Goal: Task Accomplishment & Management: Complete application form

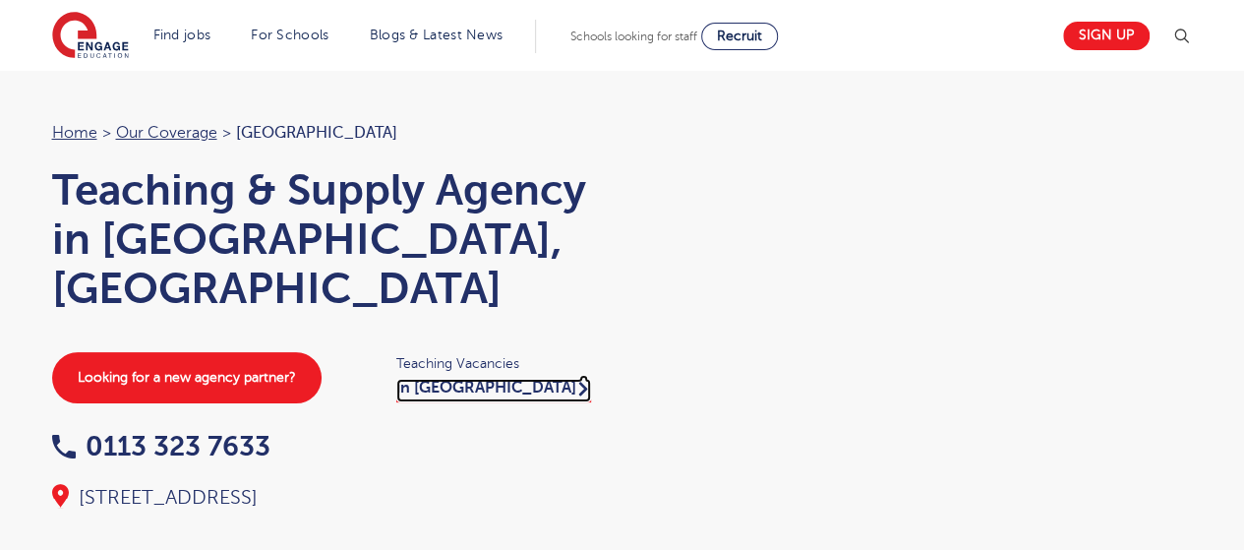
drag, startPoint x: 433, startPoint y: 338, endPoint x: 494, endPoint y: 316, distance: 65.1
click at [434, 379] on link "in Leeds" at bounding box center [493, 391] width 195 height 24
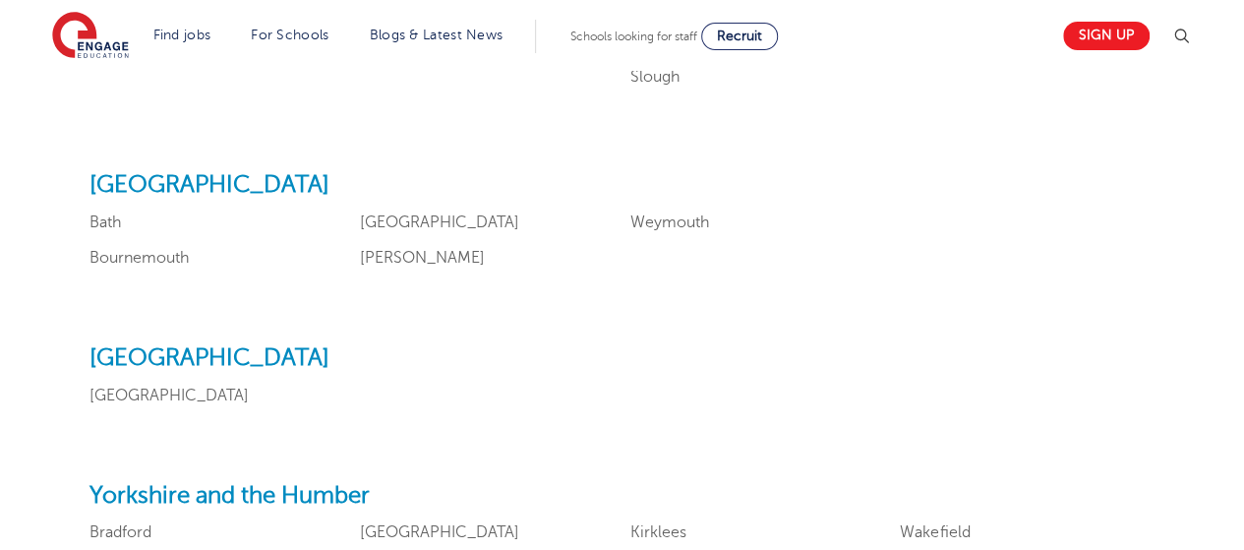
scroll to position [2459, 0]
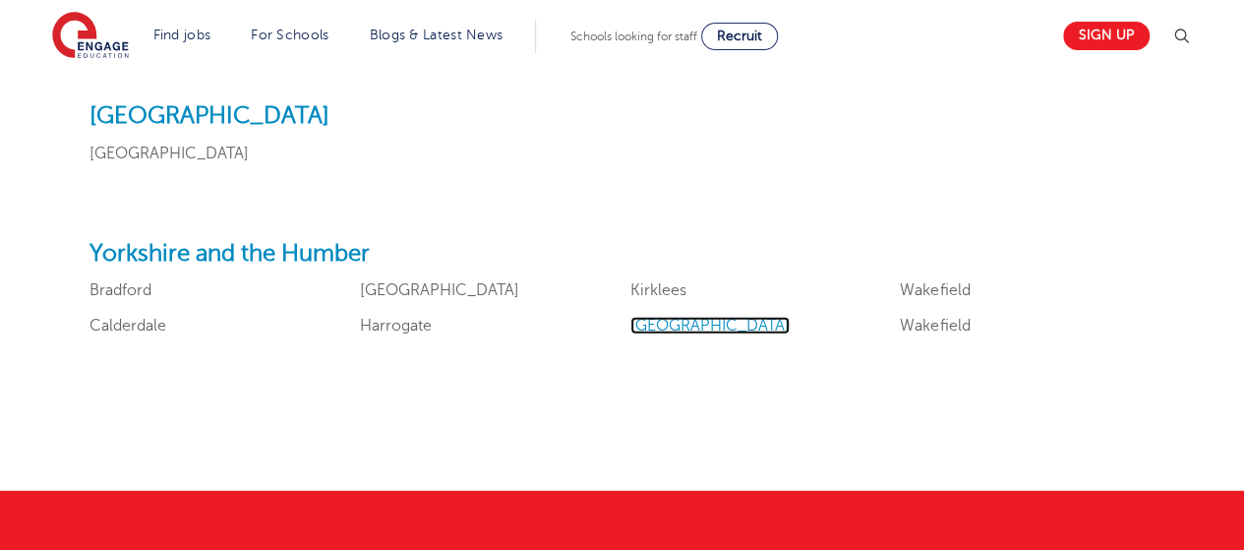
click at [639, 319] on link "[GEOGRAPHIC_DATA]" at bounding box center [710, 326] width 159 height 18
click at [643, 324] on link "[GEOGRAPHIC_DATA]" at bounding box center [710, 326] width 159 height 18
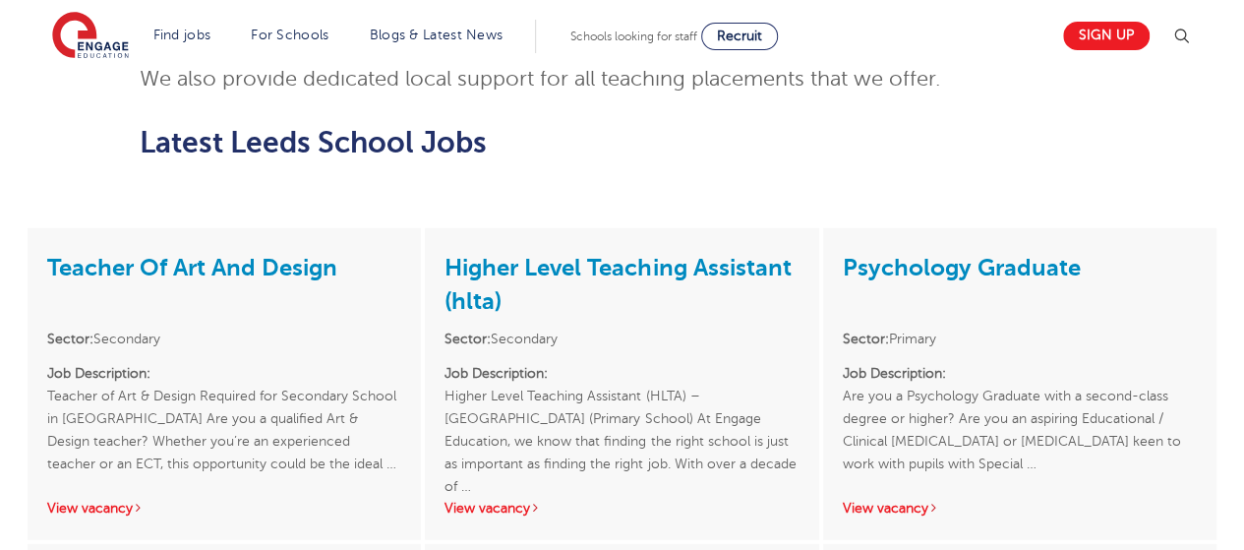
scroll to position [2558, 0]
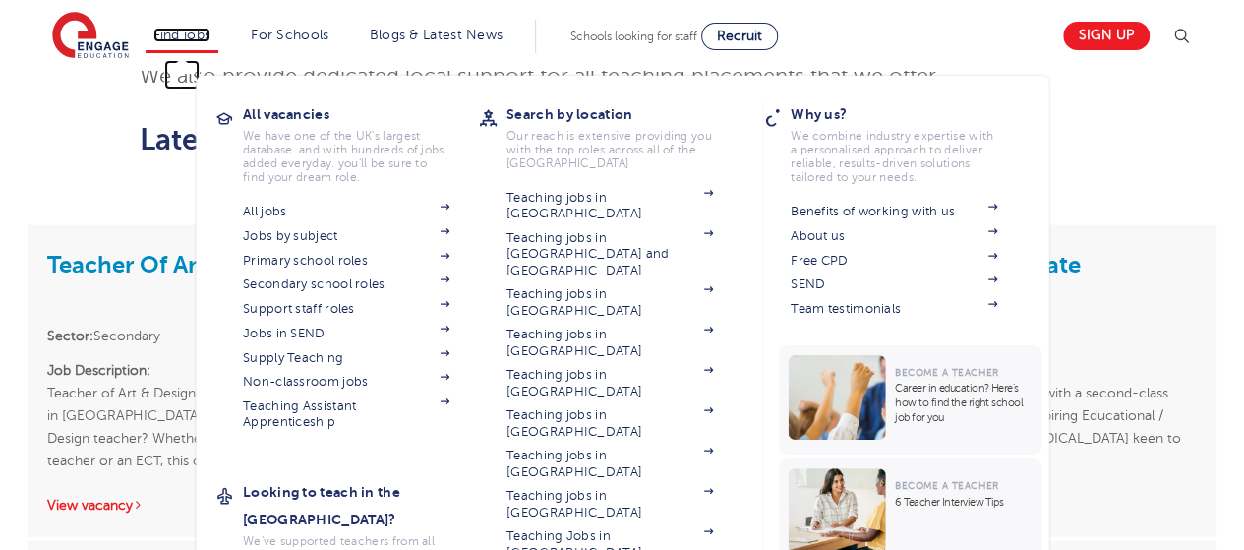
click at [211, 38] on link "Find jobs" at bounding box center [182, 35] width 58 height 15
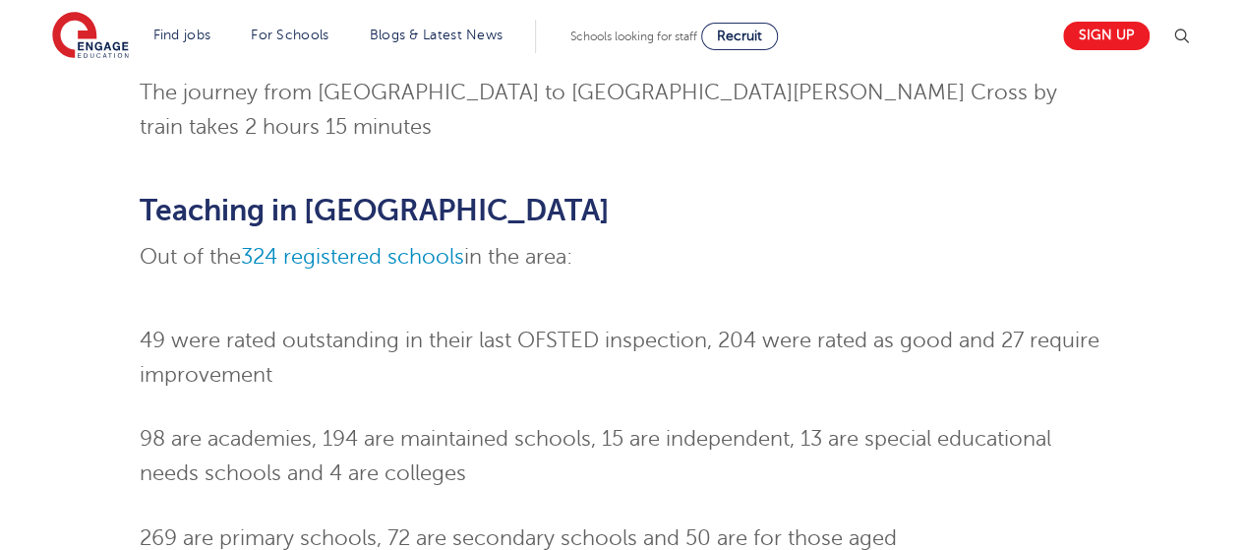
scroll to position [1082, 0]
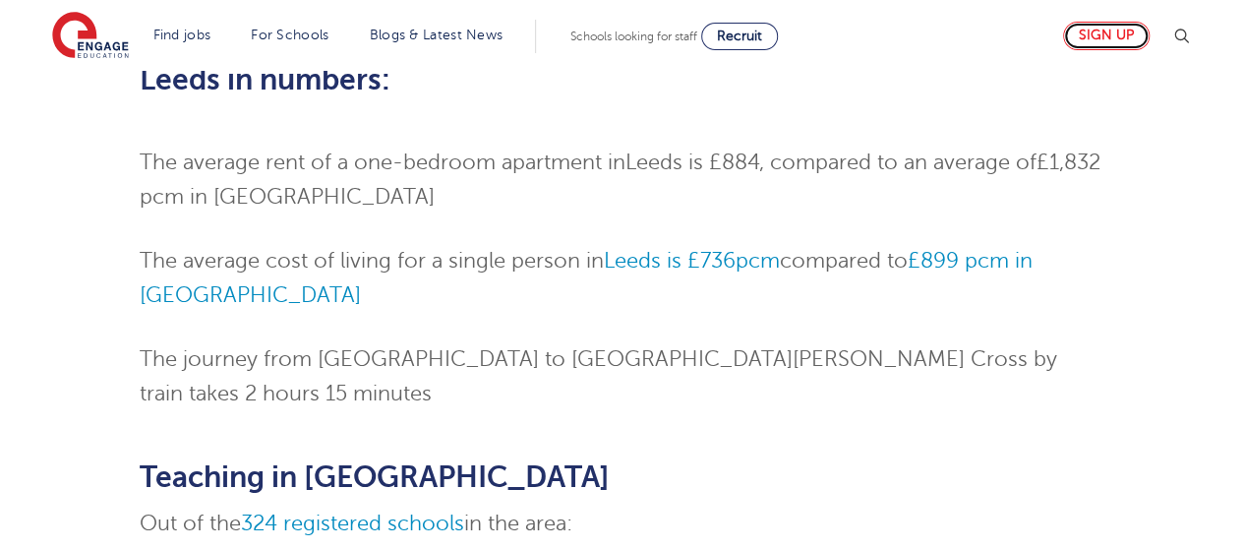
click at [1104, 36] on link "Sign up" at bounding box center [1106, 36] width 87 height 29
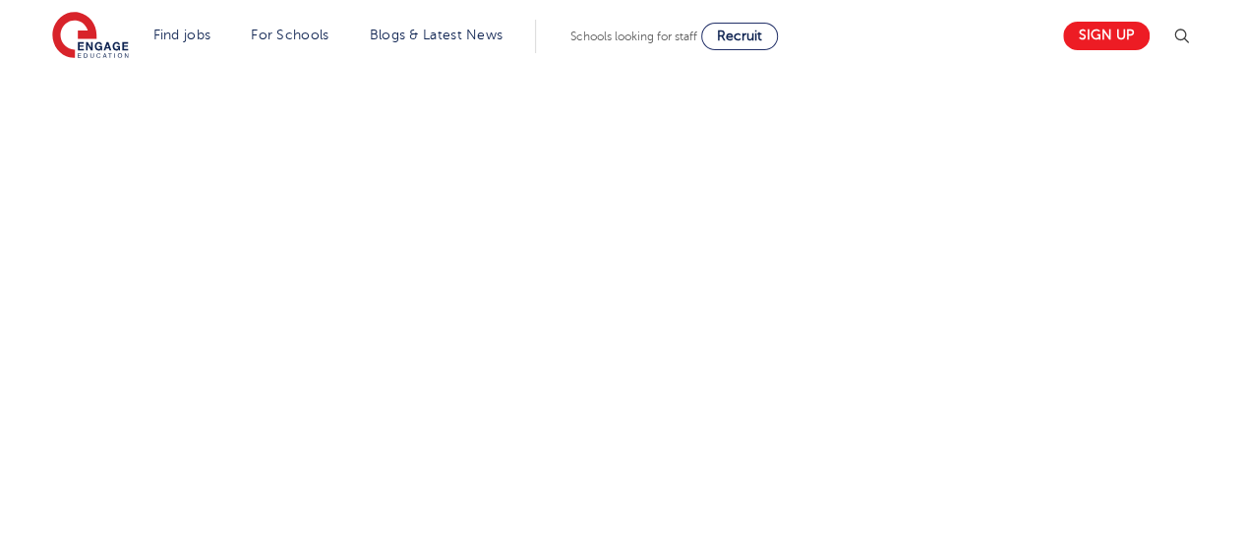
scroll to position [1181, 0]
drag, startPoint x: 1036, startPoint y: 111, endPoint x: 783, endPoint y: 241, distance: 284.2
click at [1022, 120] on div "Let us know more about you!" at bounding box center [622, 156] width 1193 height 1328
